Goal: Information Seeking & Learning: Learn about a topic

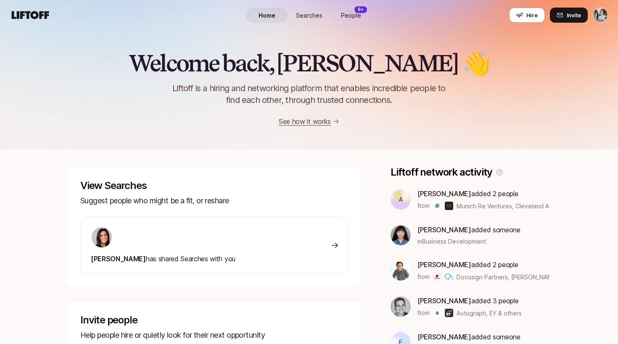
drag, startPoint x: 310, startPoint y: 16, endPoint x: 309, endPoint y: 34, distance: 17.7
click at [359, 16] on span "People" at bounding box center [351, 15] width 20 height 9
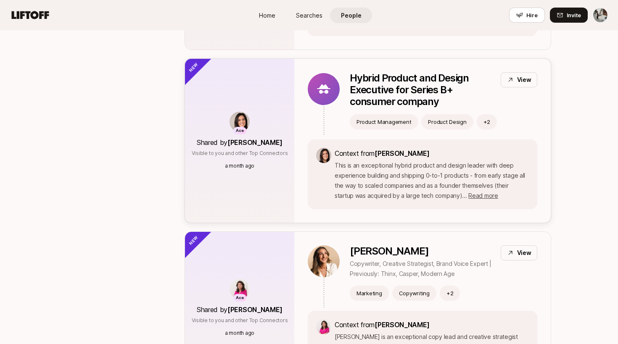
scroll to position [1903, 0]
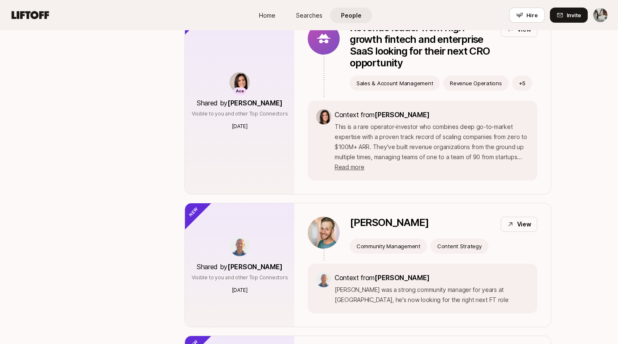
click at [312, 16] on span "Searches" at bounding box center [309, 15] width 26 height 9
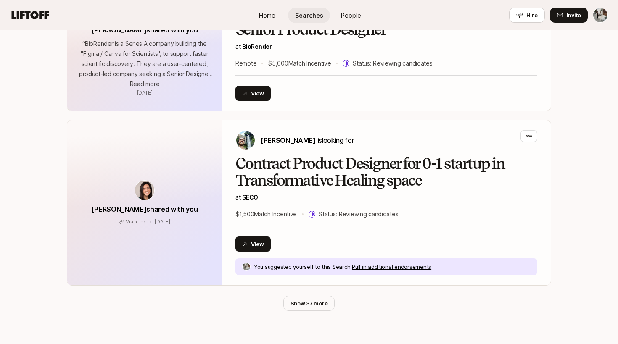
scroll to position [429, 0]
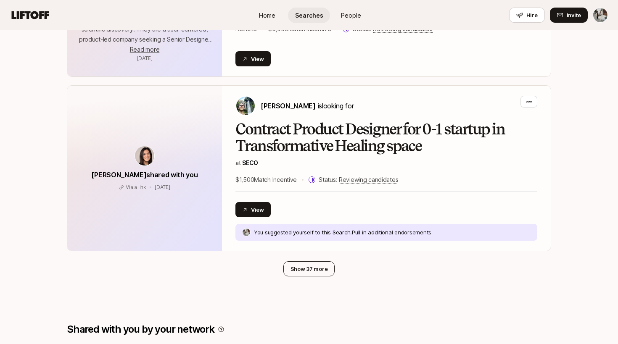
click at [312, 269] on button "Show 37 more" at bounding box center [309, 269] width 52 height 15
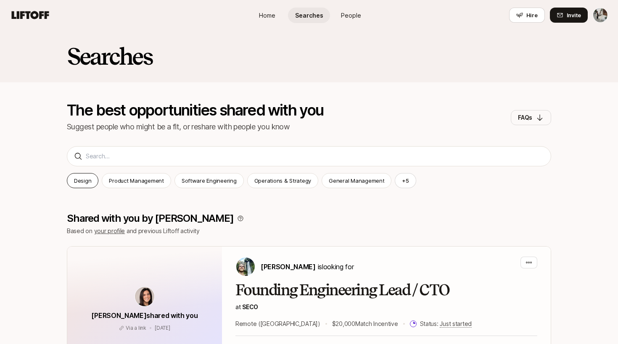
scroll to position [0, 0]
click at [271, 17] on span "Home" at bounding box center [267, 15] width 16 height 9
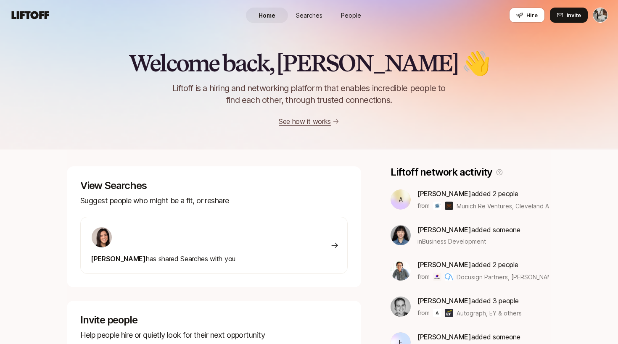
click at [209, 245] on div at bounding box center [163, 238] width 145 height 22
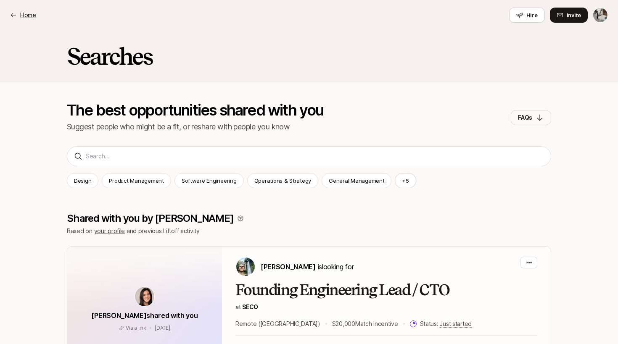
click at [26, 13] on p "Home" at bounding box center [28, 15] width 16 height 10
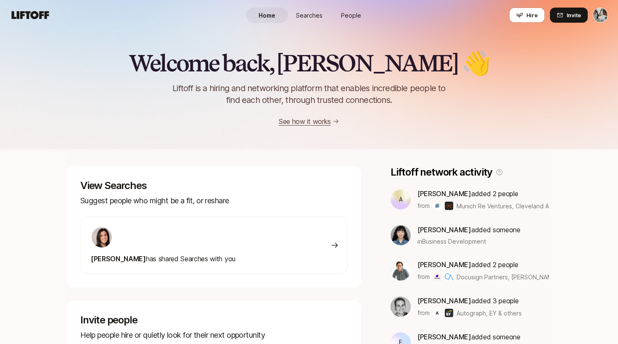
click at [303, 14] on span "Searches" at bounding box center [309, 15] width 26 height 9
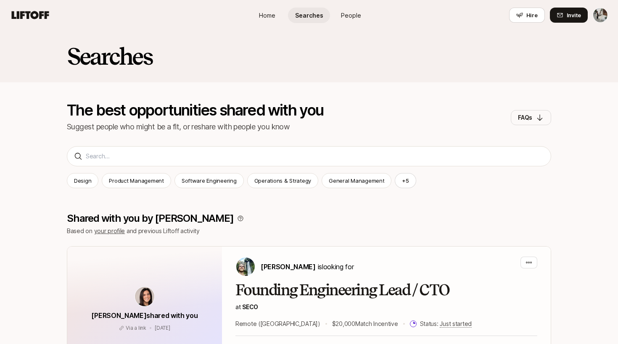
click at [170, 153] on div "Searches The best opportunities shared with you Suggest people who might be a f…" at bounding box center [309, 91] width 618 height 123
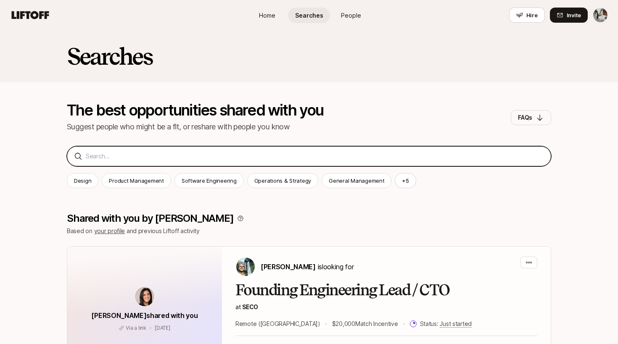
click at [164, 158] on input at bounding box center [315, 156] width 458 height 10
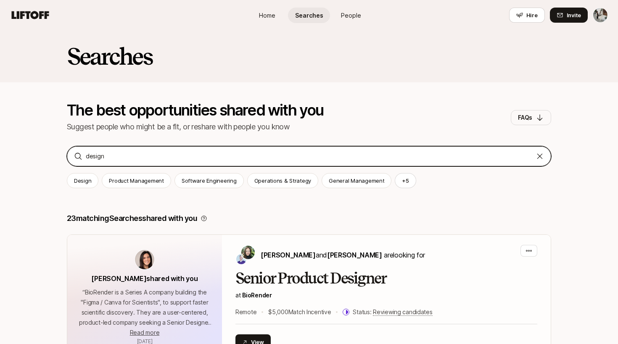
type input "design"
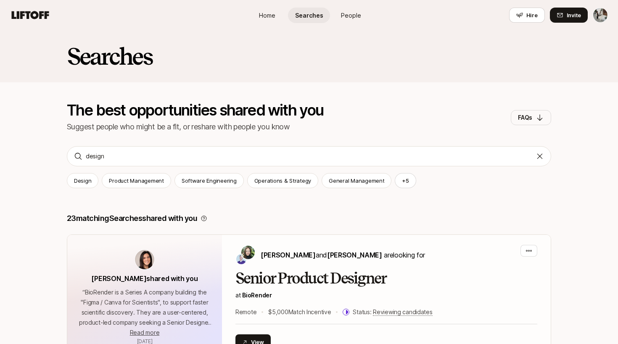
click at [277, 15] on link "Home" at bounding box center [267, 16] width 42 height 16
